Goal: Contribute content: Add original content to the website for others to see

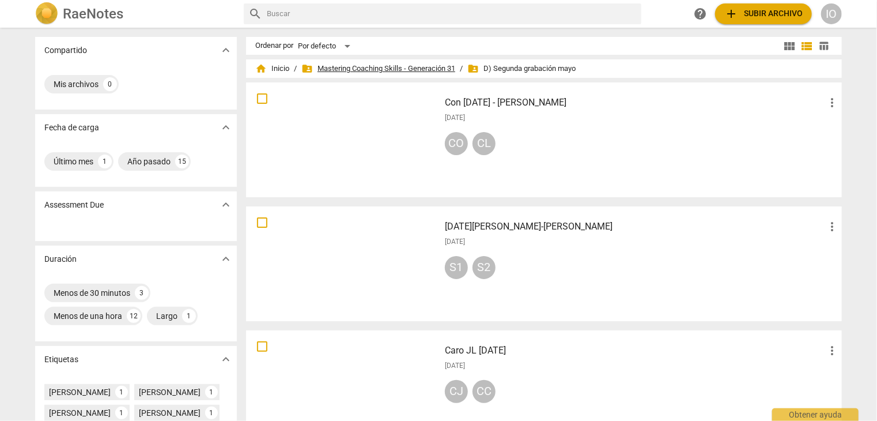
click at [355, 69] on span "folder_shared Mastering Coaching Skills - Generación 31" at bounding box center [378, 69] width 154 height 12
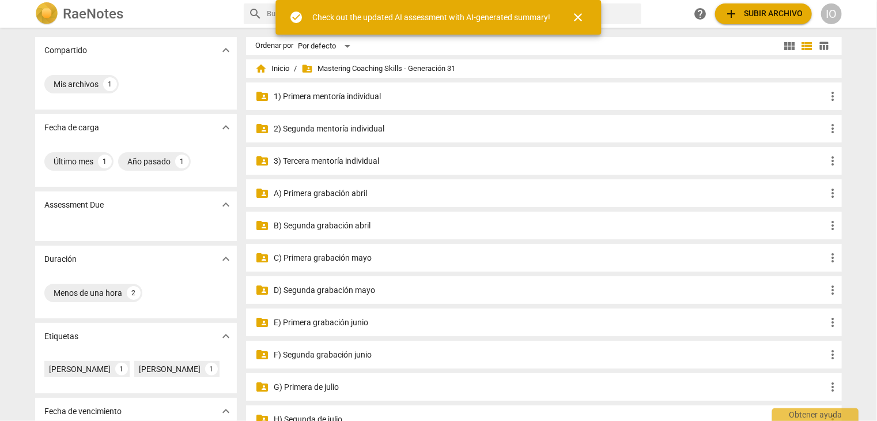
click at [336, 259] on p "C) Primera grabación mayo" at bounding box center [550, 258] width 552 height 12
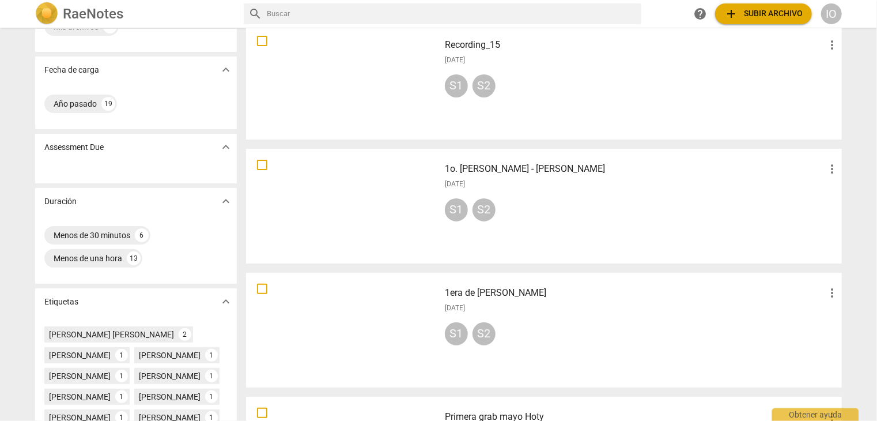
scroll to position [115, 0]
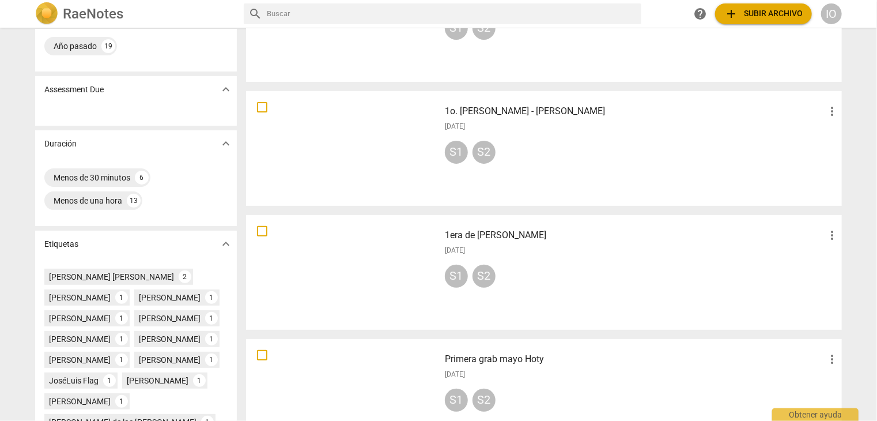
click at [348, 279] on div at bounding box center [343, 272] width 186 height 107
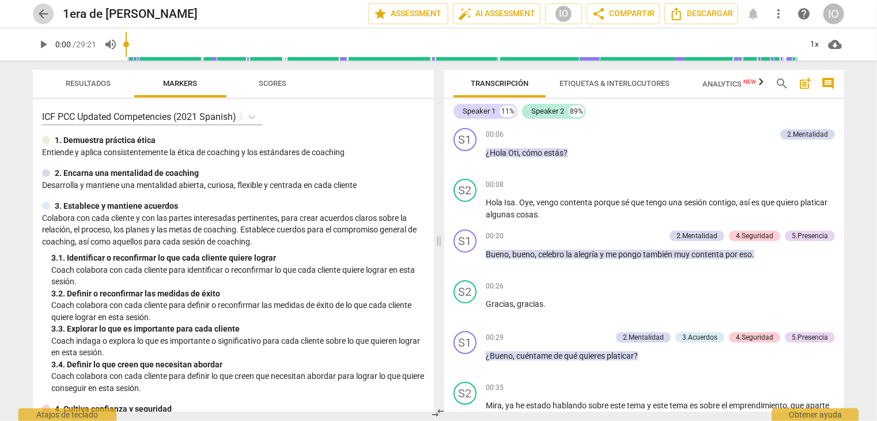
click at [47, 13] on span "arrow_back" at bounding box center [43, 14] width 14 height 14
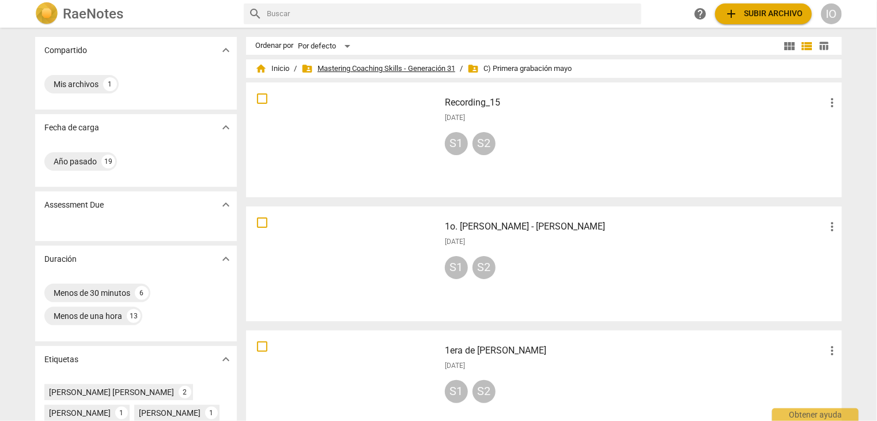
click at [417, 69] on span "folder_shared Mastering Coaching Skills - Generación 31" at bounding box center [378, 69] width 154 height 12
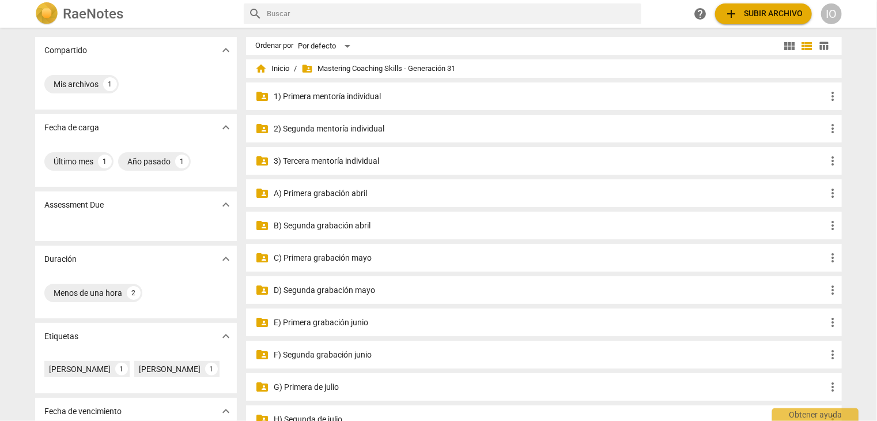
click at [330, 323] on p "E) Primera grabación junio" at bounding box center [550, 322] width 552 height 12
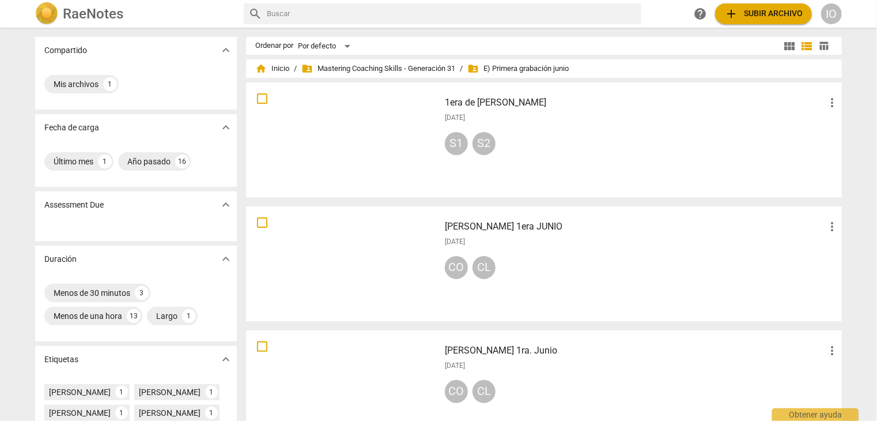
click at [381, 127] on div at bounding box center [343, 139] width 186 height 107
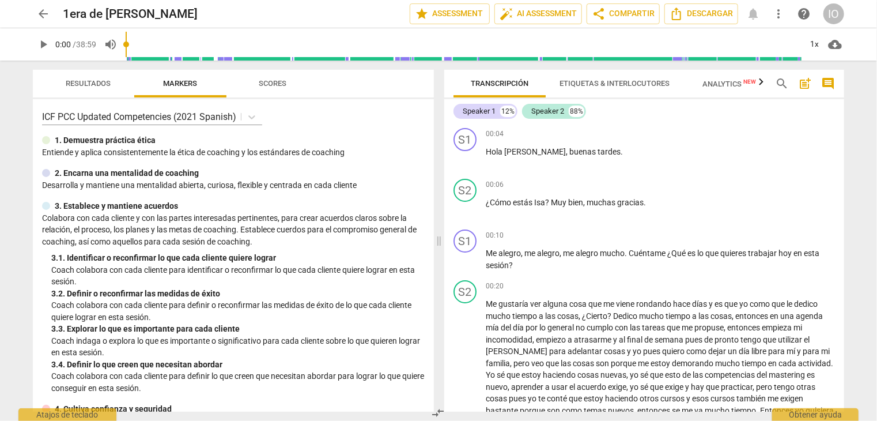
click at [45, 21] on button "arrow_back" at bounding box center [43, 13] width 21 height 21
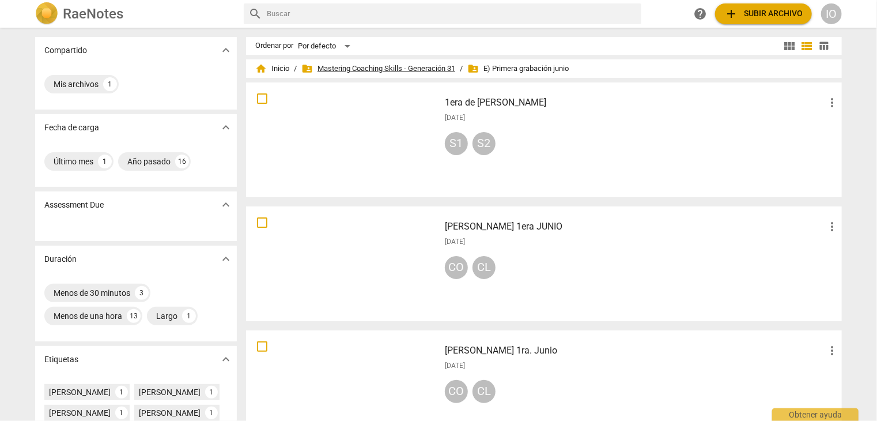
click at [345, 69] on span "folder_shared Mastering Coaching Skills - Generación 31" at bounding box center [378, 69] width 154 height 12
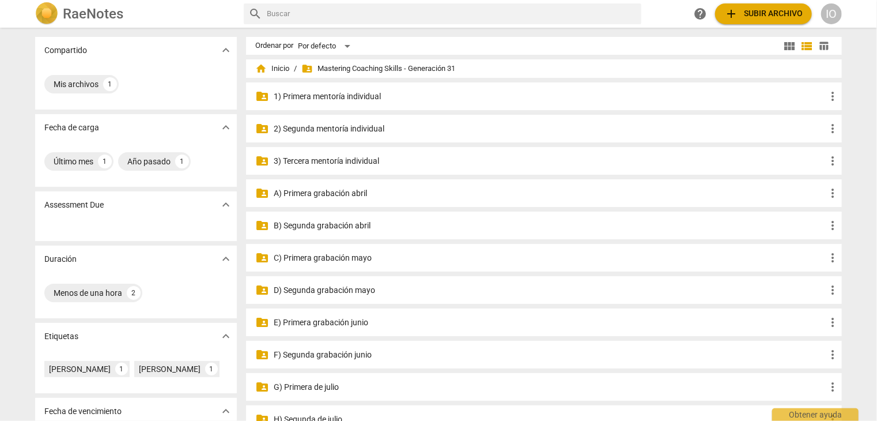
click at [342, 289] on p "D) Segunda grabación mayo" at bounding box center [550, 290] width 552 height 12
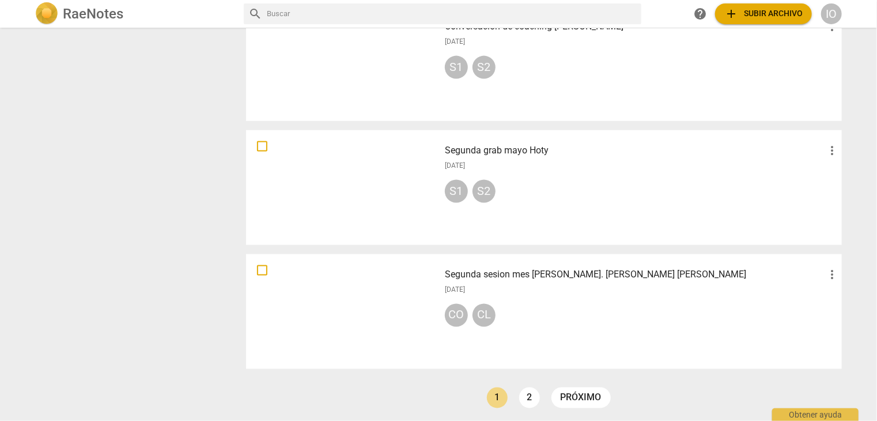
scroll to position [821, 0]
click at [567, 396] on link "próximo" at bounding box center [580, 395] width 59 height 21
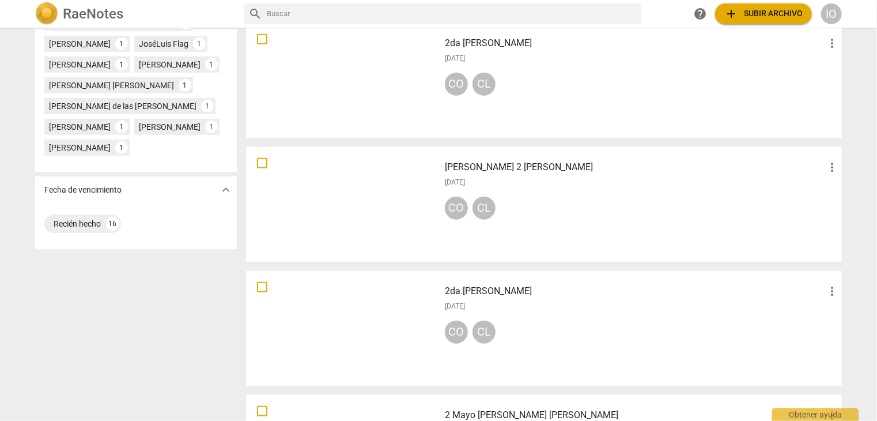
scroll to position [573, 0]
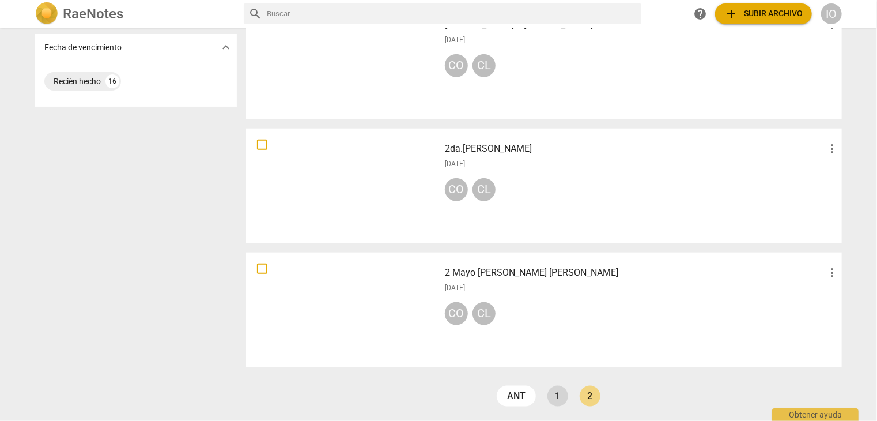
click at [560, 393] on link "1" at bounding box center [557, 395] width 21 height 21
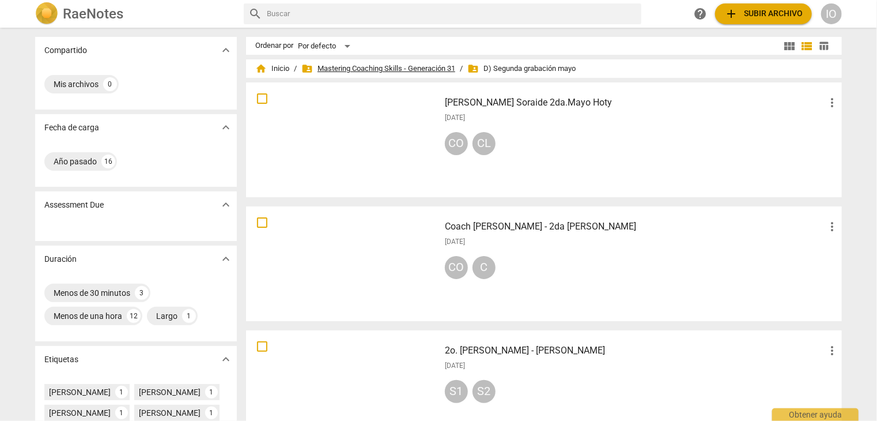
click at [364, 72] on span "folder_shared Mastering Coaching Skills - Generación 31" at bounding box center [378, 69] width 154 height 12
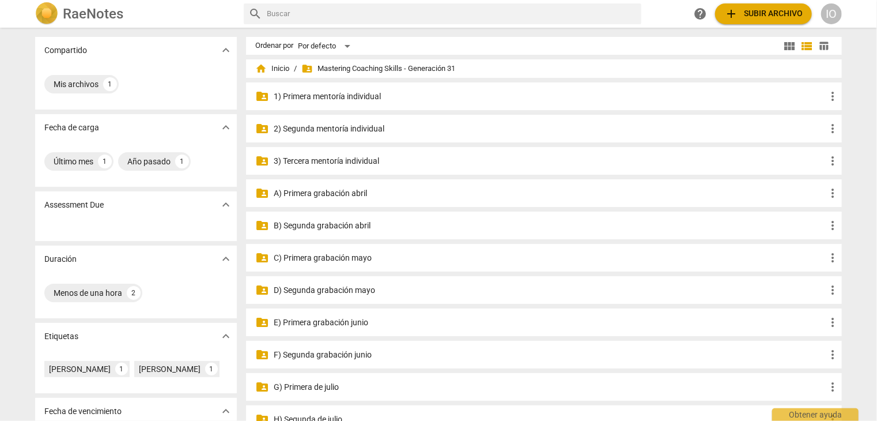
click at [323, 323] on p "E) Primera grabación junio" at bounding box center [550, 322] width 552 height 12
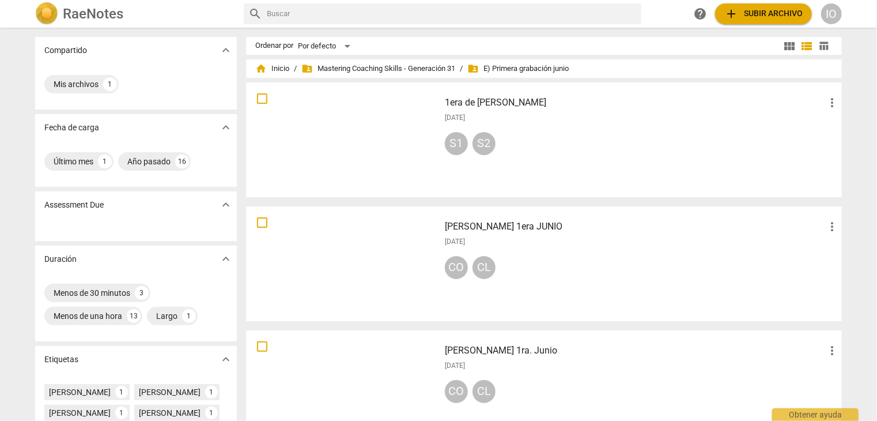
click at [353, 148] on div at bounding box center [343, 139] width 186 height 107
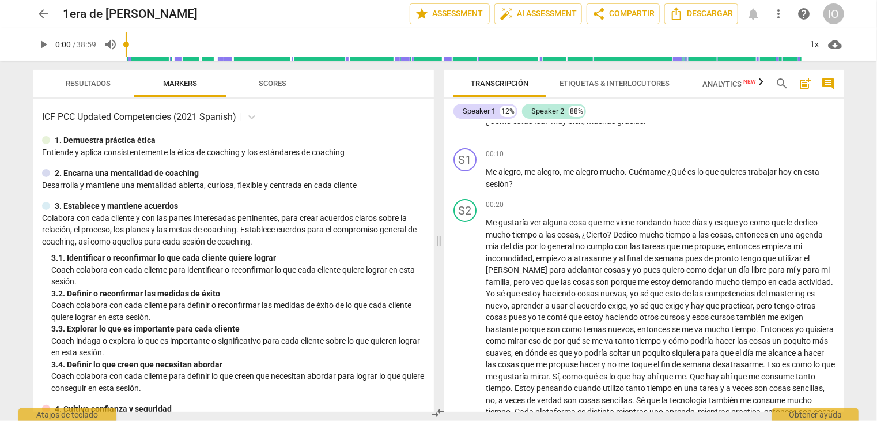
scroll to position [58, 0]
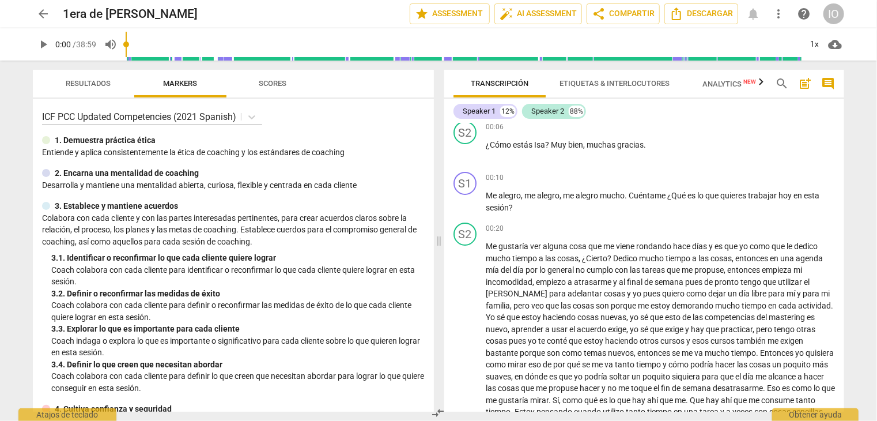
click at [46, 17] on span "arrow_back" at bounding box center [43, 14] width 14 height 14
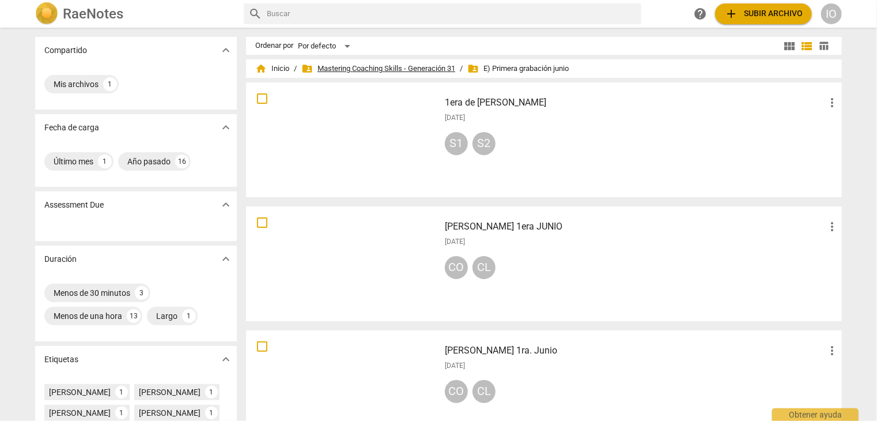
click at [423, 65] on span "folder_shared Mastering Coaching Skills - Generación 31" at bounding box center [378, 69] width 154 height 12
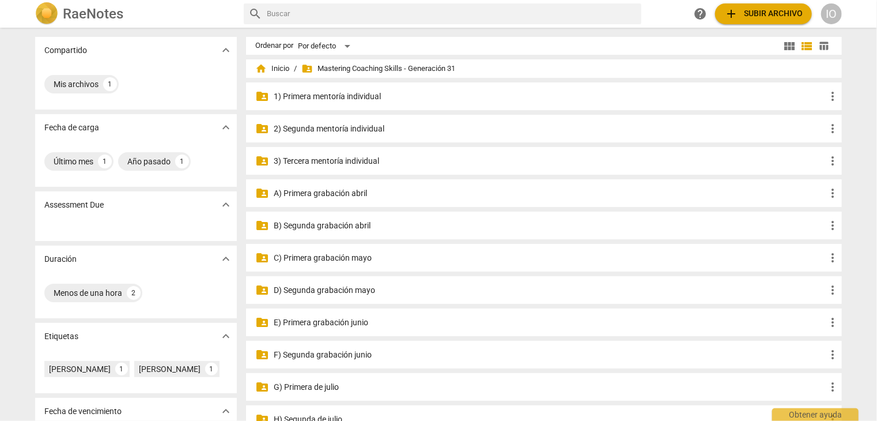
click at [332, 292] on p "D) Segunda grabación mayo" at bounding box center [550, 290] width 552 height 12
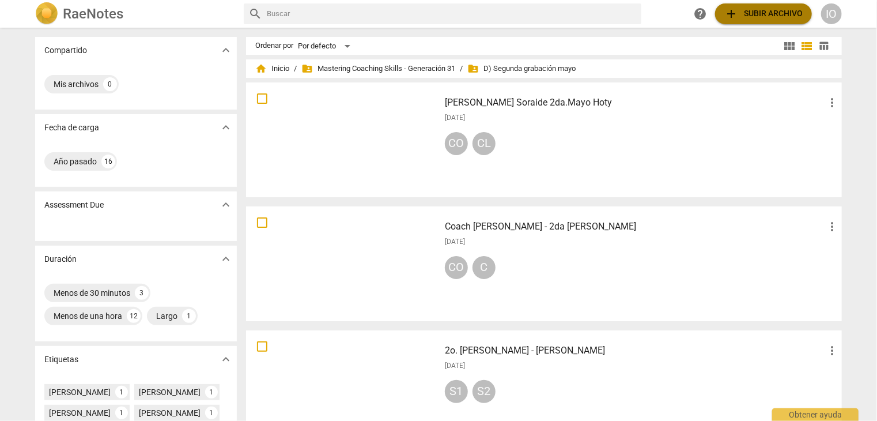
click at [765, 21] on button "add Subir archivo" at bounding box center [763, 13] width 97 height 21
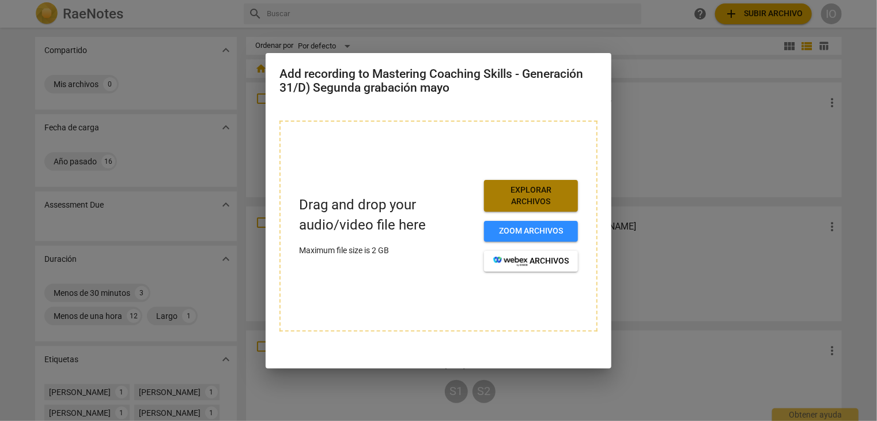
click at [544, 197] on span "Explorar archivos" at bounding box center [530, 195] width 75 height 22
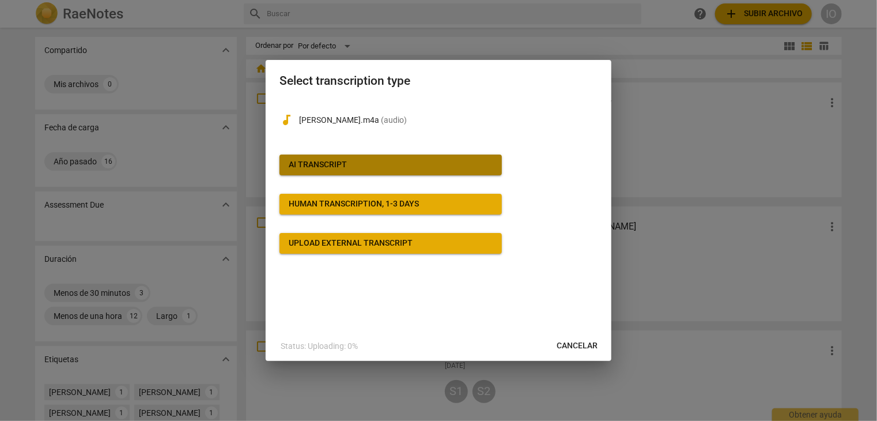
click at [376, 162] on span "AI Transcript" at bounding box center [391, 165] width 204 height 12
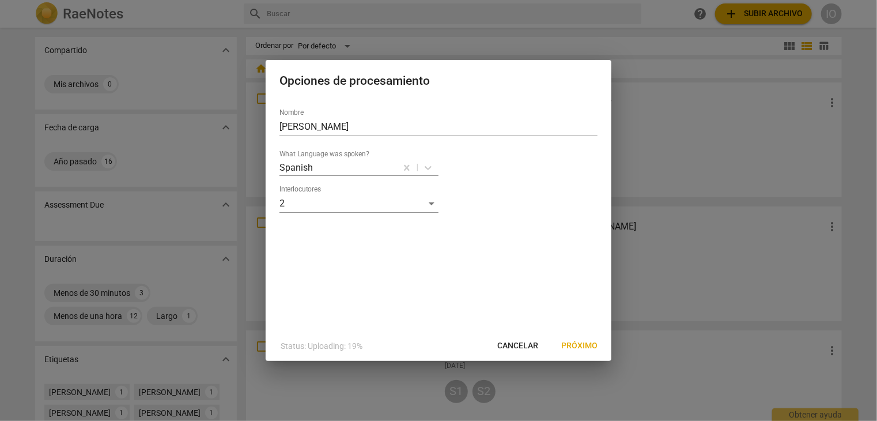
click at [578, 346] on span "Próximo" at bounding box center [579, 346] width 36 height 12
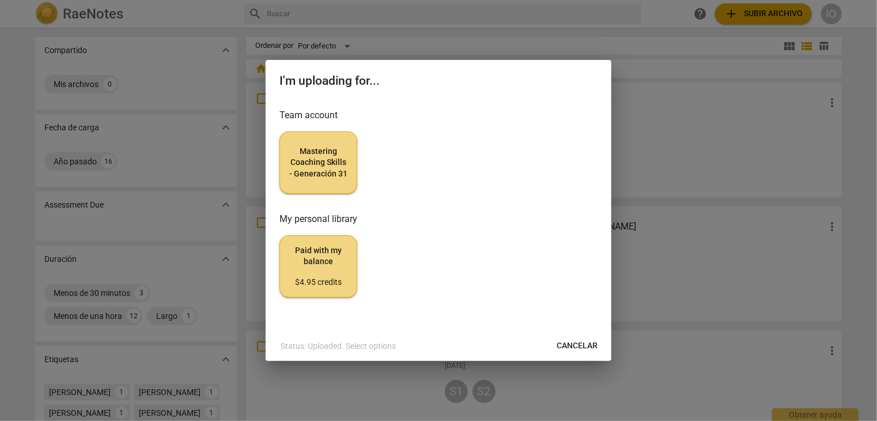
click at [315, 160] on span "Mastering Coaching Skills - Generación 31" at bounding box center [318, 163] width 58 height 34
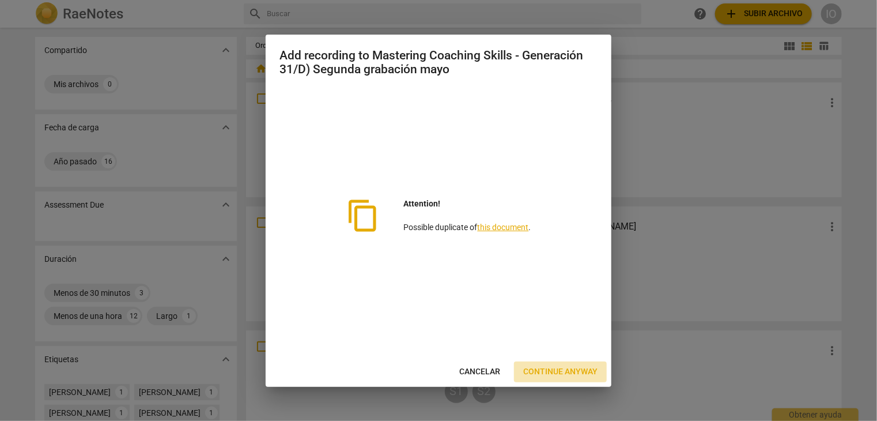
click at [544, 369] on span "Continue anyway" at bounding box center [560, 372] width 74 height 12
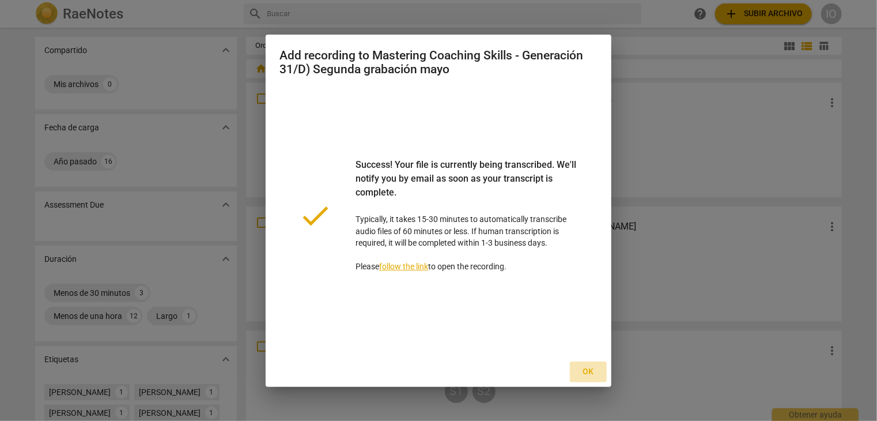
click at [591, 372] on span "Ok" at bounding box center [588, 372] width 18 height 12
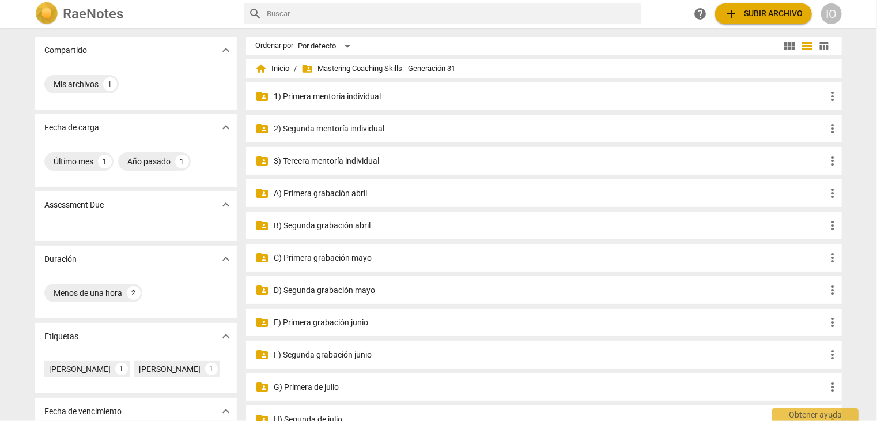
click at [345, 356] on p "F) Segunda grabación junio" at bounding box center [550, 355] width 552 height 12
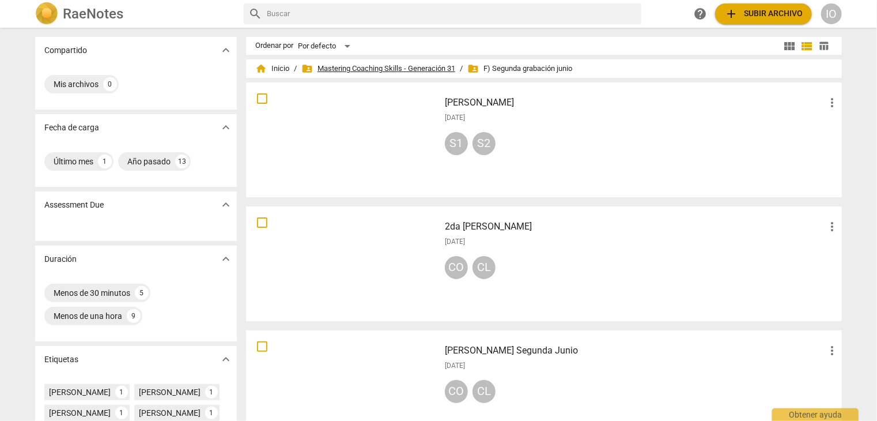
click at [356, 67] on span "folder_shared Mastering Coaching Skills - Generación 31" at bounding box center [378, 69] width 154 height 12
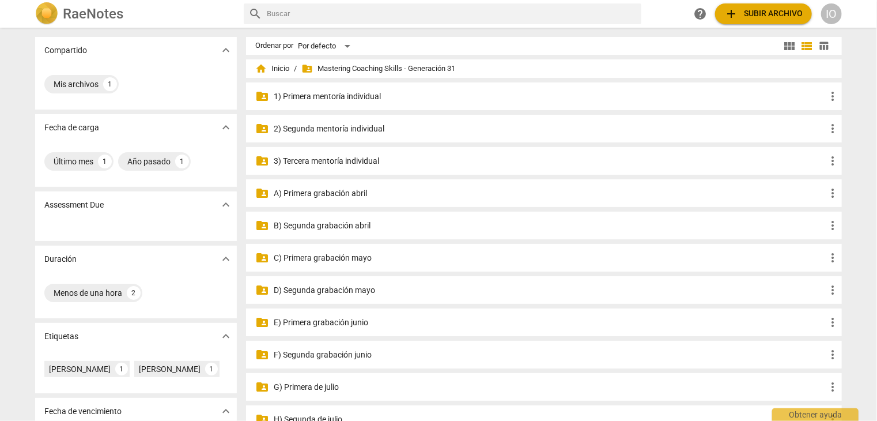
click at [325, 291] on p "D) Segunda grabación mayo" at bounding box center [550, 290] width 552 height 12
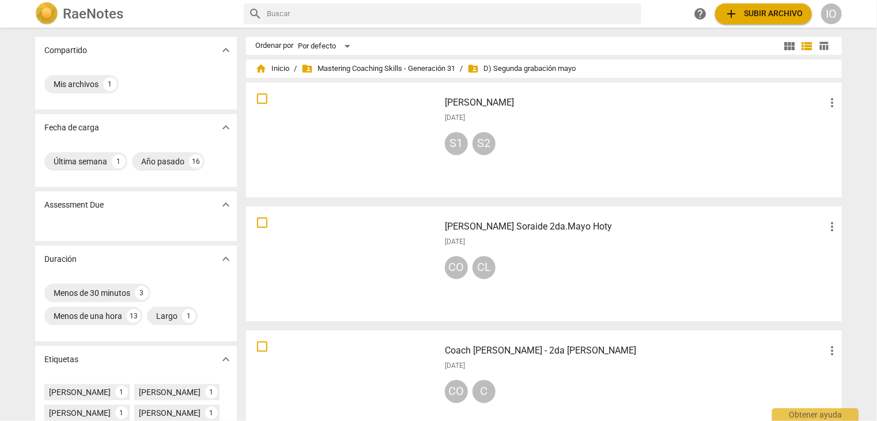
click at [362, 114] on div at bounding box center [343, 139] width 186 height 107
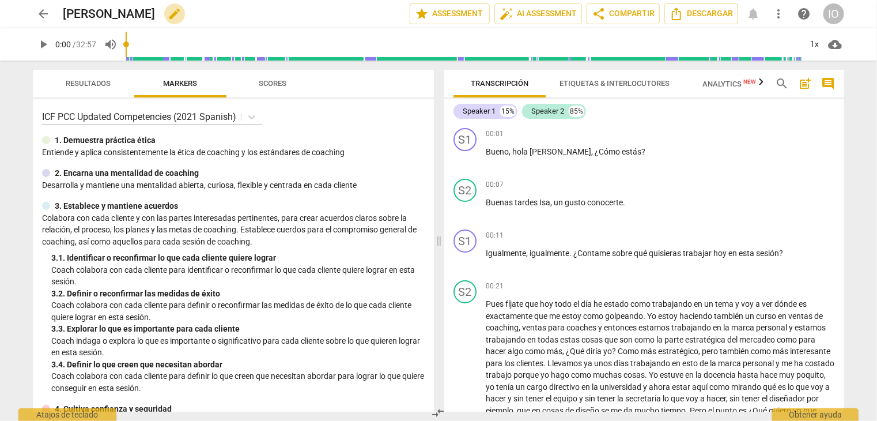
click at [168, 16] on span "edit" at bounding box center [175, 14] width 14 height 14
type input "I"
type input "2da de [PERSON_NAME]"
click at [362, 12] on span "done" at bounding box center [369, 14] width 14 height 14
click at [40, 15] on span "arrow_back" at bounding box center [43, 14] width 14 height 14
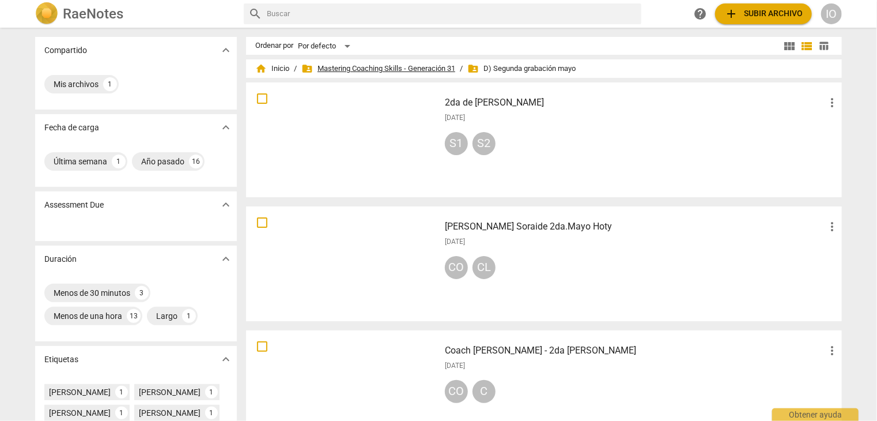
click at [383, 66] on span "folder_shared Mastering Coaching Skills - Generación 31" at bounding box center [378, 69] width 154 height 12
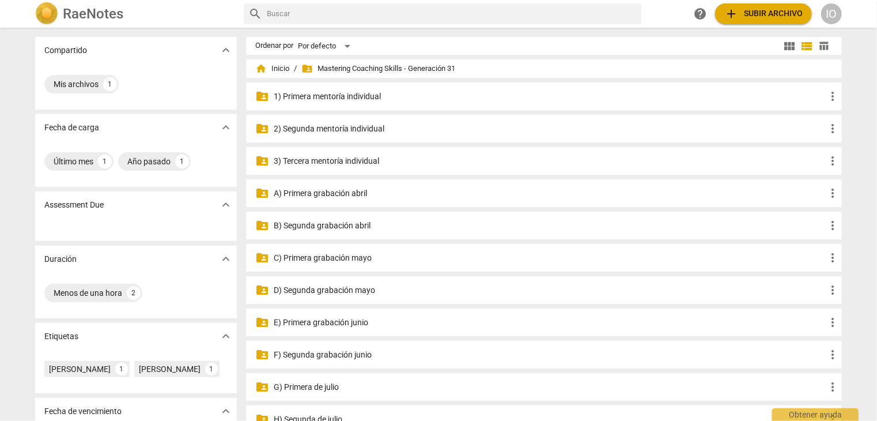
click at [340, 319] on p "E) Primera grabación junio" at bounding box center [550, 322] width 552 height 12
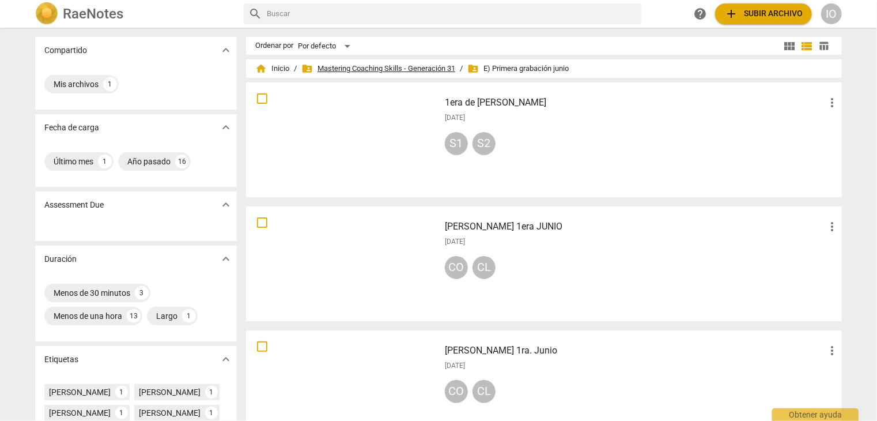
click at [374, 66] on span "folder_shared Mastering Coaching Skills - Generación 31" at bounding box center [378, 69] width 154 height 12
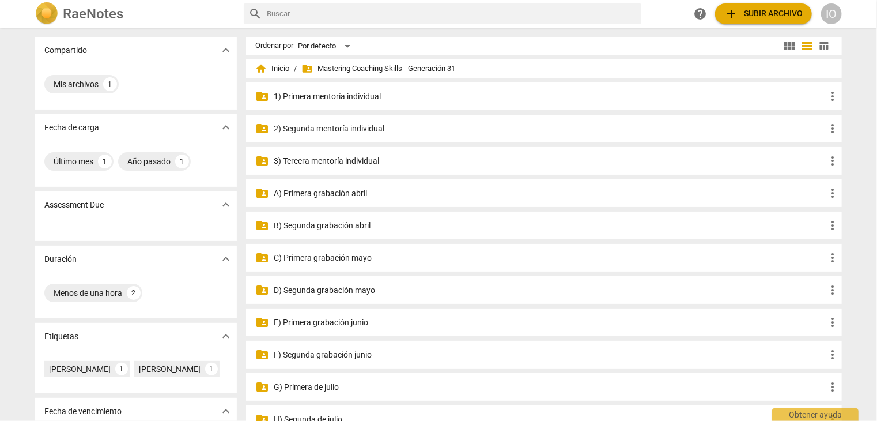
scroll to position [58, 0]
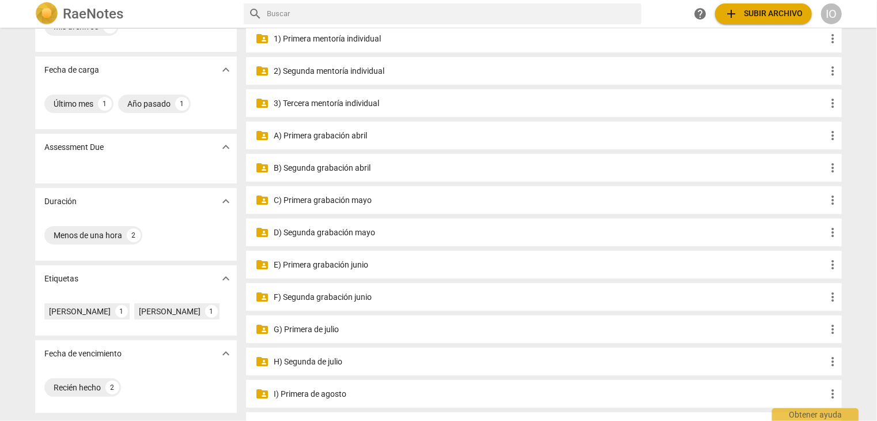
click at [318, 331] on p "G) Primera de julio" at bounding box center [550, 329] width 552 height 12
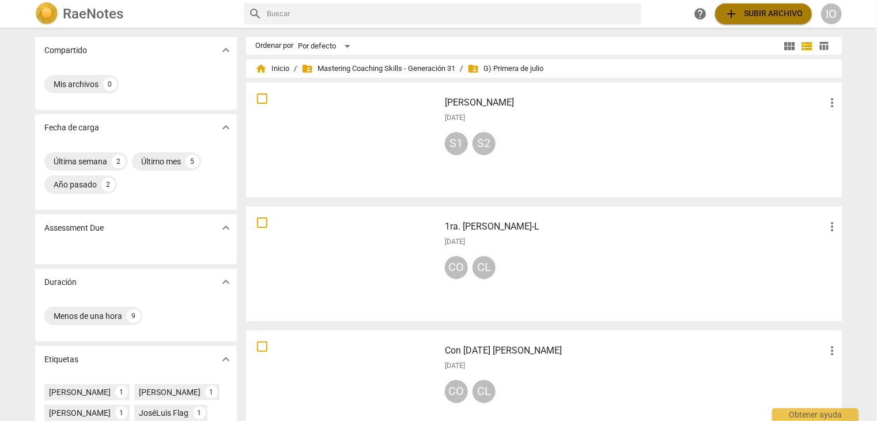
click at [772, 11] on span "add Subir archivo" at bounding box center [763, 14] width 78 height 14
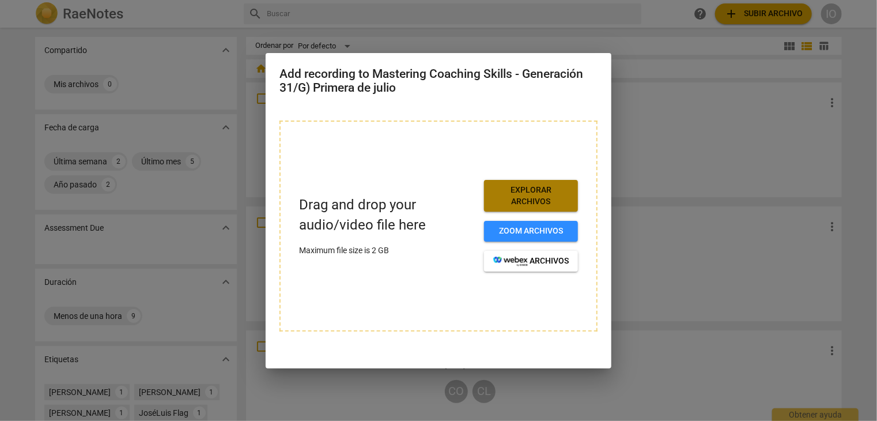
click at [557, 193] on span "Explorar archivos" at bounding box center [530, 195] width 75 height 22
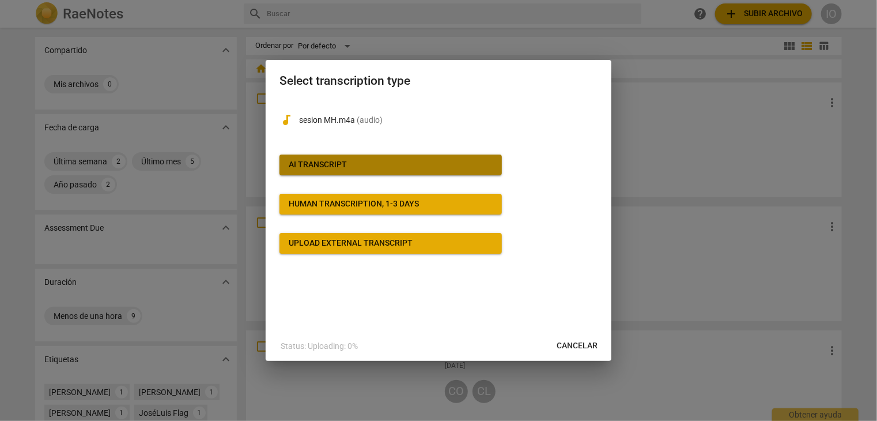
click at [448, 164] on span "AI Transcript" at bounding box center [391, 165] width 204 height 12
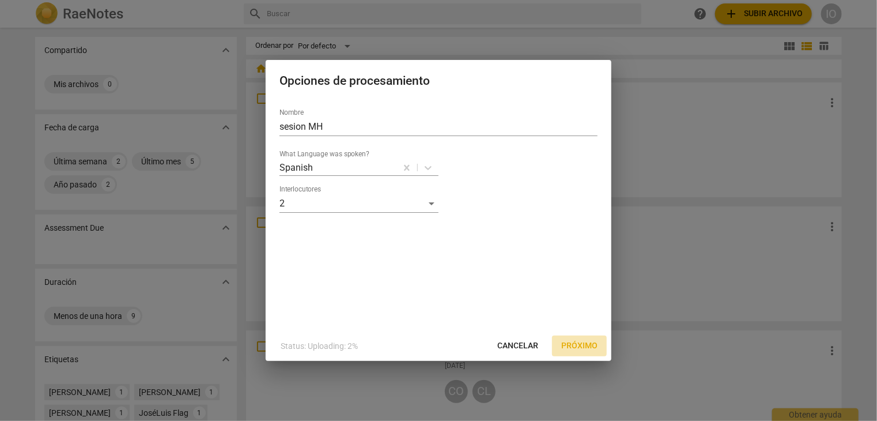
click at [584, 343] on span "Próximo" at bounding box center [579, 346] width 36 height 12
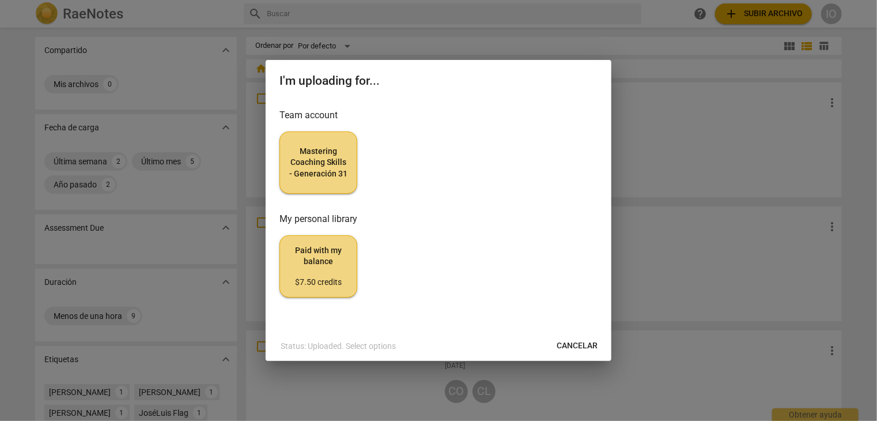
click at [330, 173] on span "Mastering Coaching Skills - Generación 31" at bounding box center [318, 163] width 58 height 34
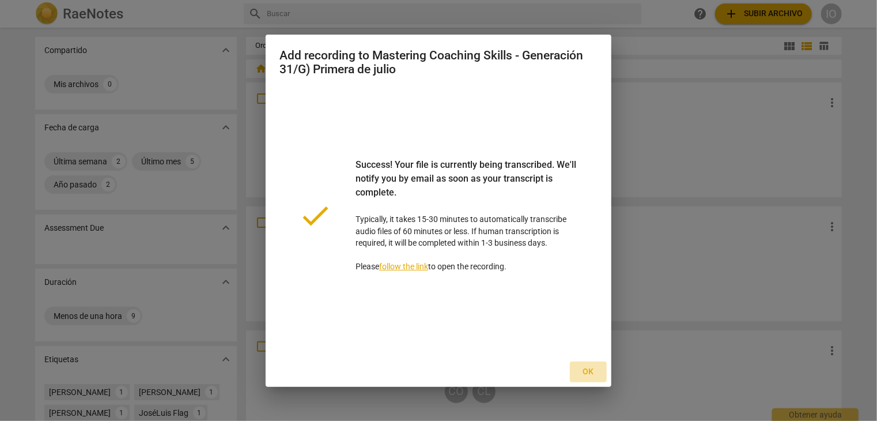
click at [593, 372] on span "Ok" at bounding box center [588, 372] width 18 height 12
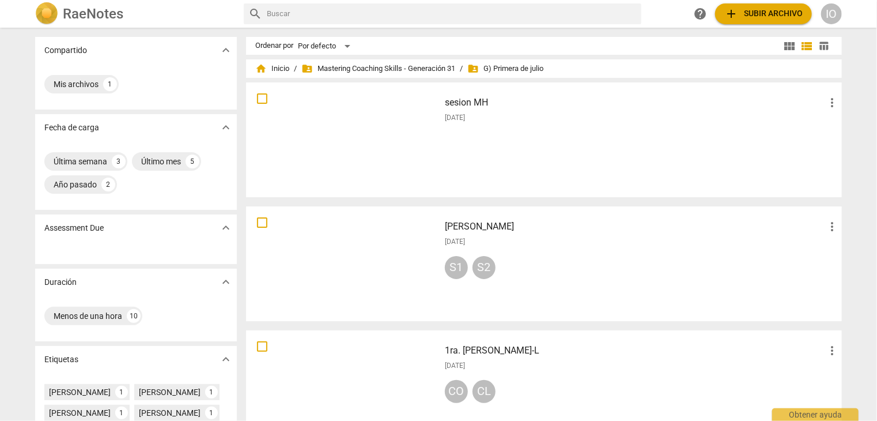
click at [393, 132] on div at bounding box center [343, 139] width 186 height 107
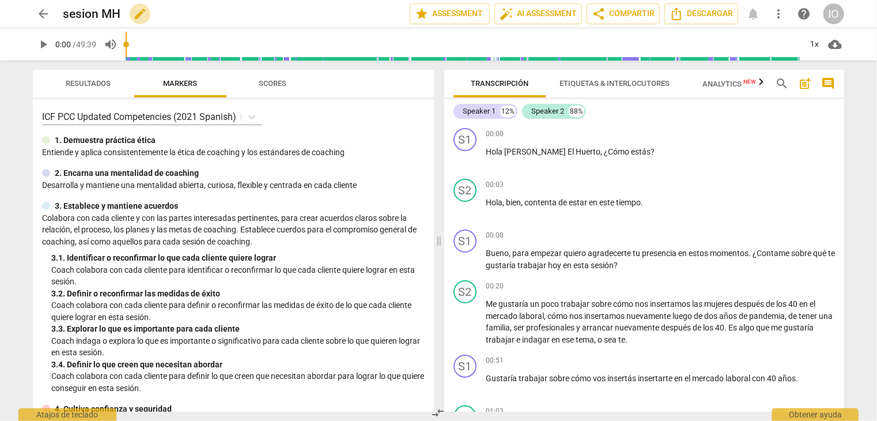
click at [140, 13] on span "edit" at bounding box center [140, 14] width 14 height 14
type input "s"
type input "1era de [PERSON_NAME]"
click at [362, 13] on span "done" at bounding box center [369, 14] width 14 height 14
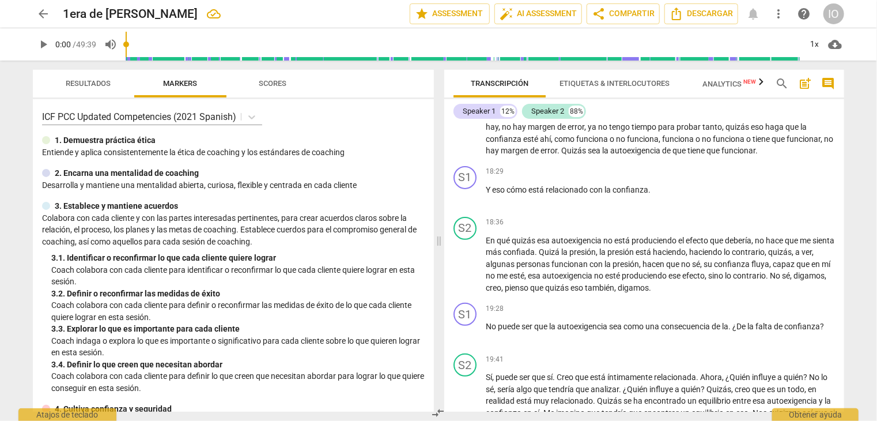
scroll to position [2362, 0]
click at [861, 139] on div "arrow_back 1era de [PERSON_NAME] edit star Assessment auto_fix_high AI Assessme…" at bounding box center [438, 210] width 877 height 421
click at [47, 12] on span "arrow_back" at bounding box center [43, 14] width 14 height 14
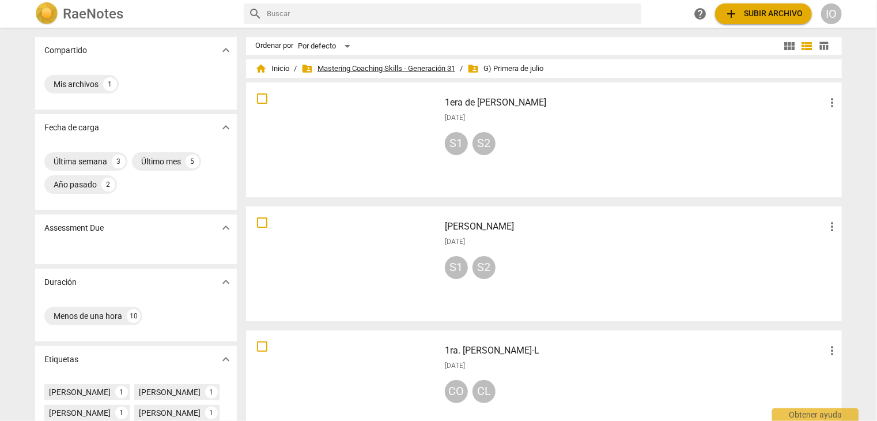
click at [375, 67] on span "folder_shared Mastering Coaching Skills - Generación 31" at bounding box center [378, 69] width 154 height 12
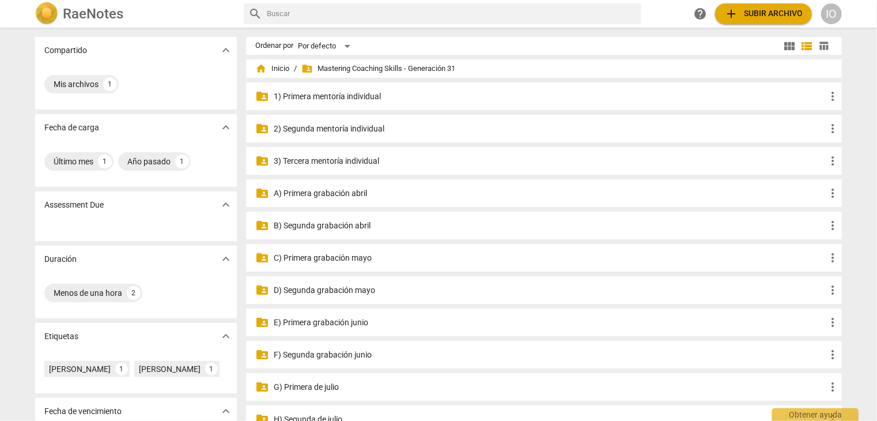
scroll to position [58, 0]
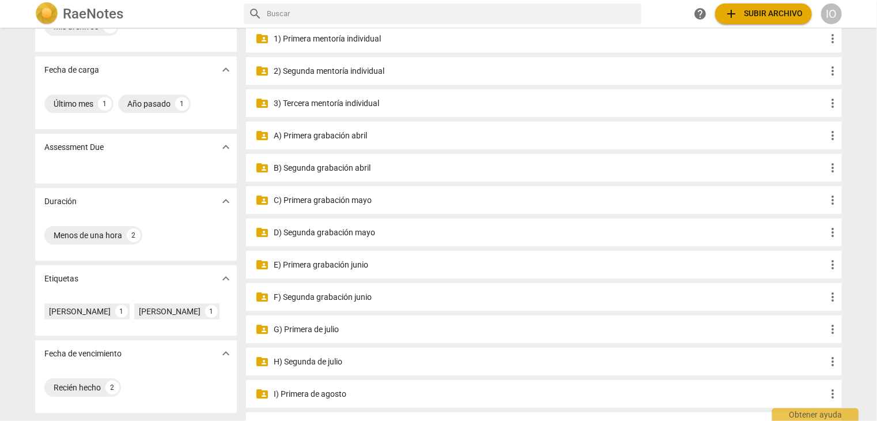
click at [310, 360] on p "H) Segunda de julio" at bounding box center [550, 361] width 552 height 12
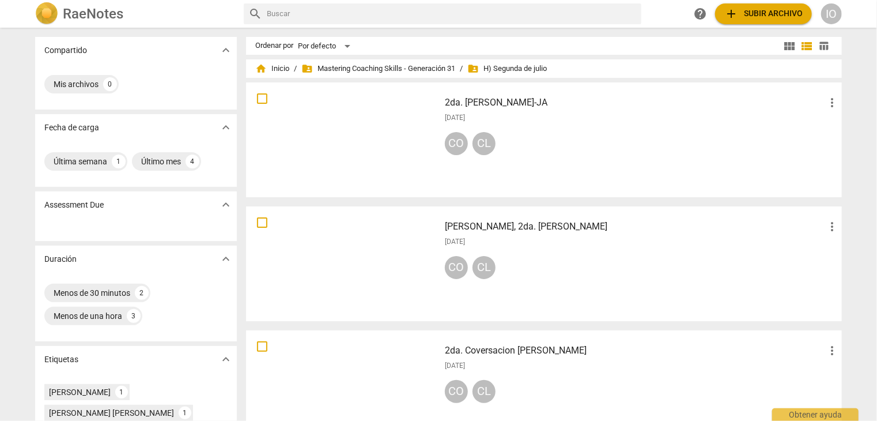
click at [754, 8] on span "add Subir archivo" at bounding box center [763, 14] width 78 height 14
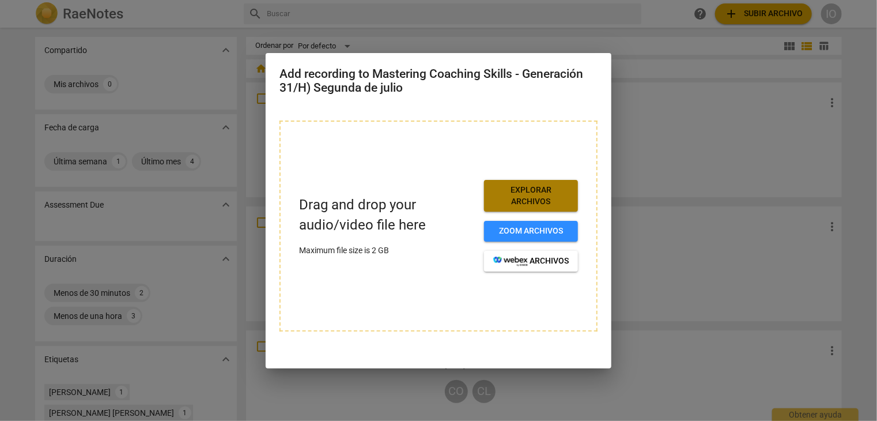
click at [547, 194] on span "Explorar archivos" at bounding box center [530, 195] width 75 height 22
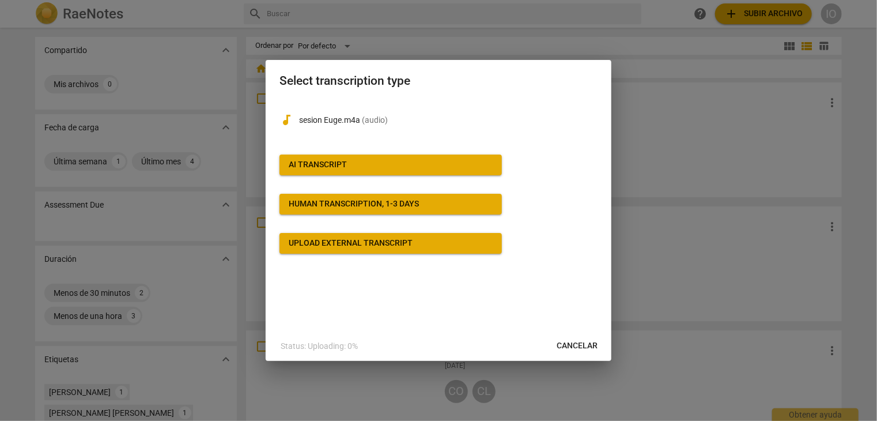
click at [449, 166] on span "AI Transcript" at bounding box center [391, 165] width 204 height 12
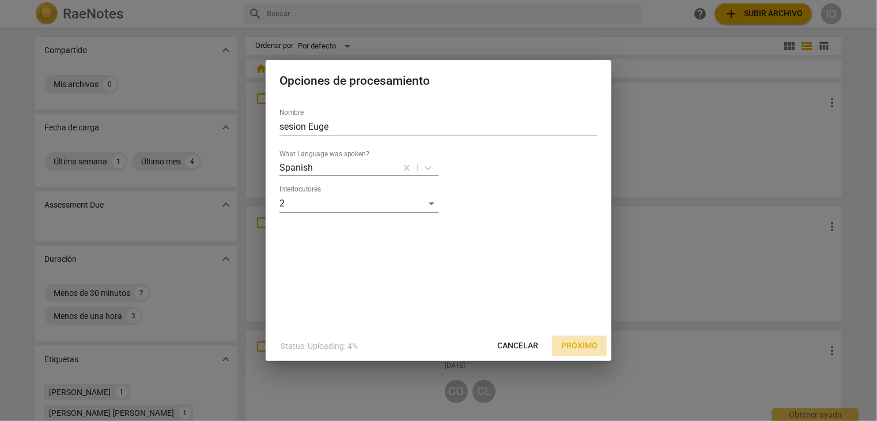
click at [585, 345] on span "Próximo" at bounding box center [579, 346] width 36 height 12
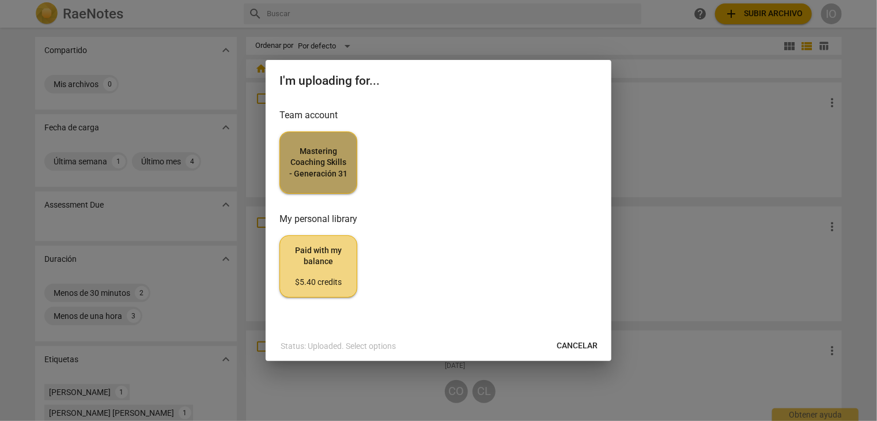
click at [293, 161] on span "Mastering Coaching Skills - Generación 31" at bounding box center [318, 163] width 58 height 34
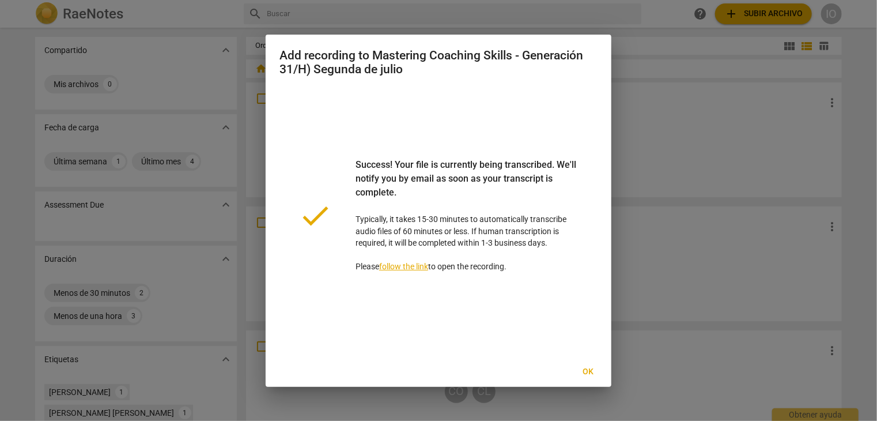
click at [589, 372] on span "Ok" at bounding box center [588, 372] width 18 height 12
